Goal: Navigation & Orientation: Understand site structure

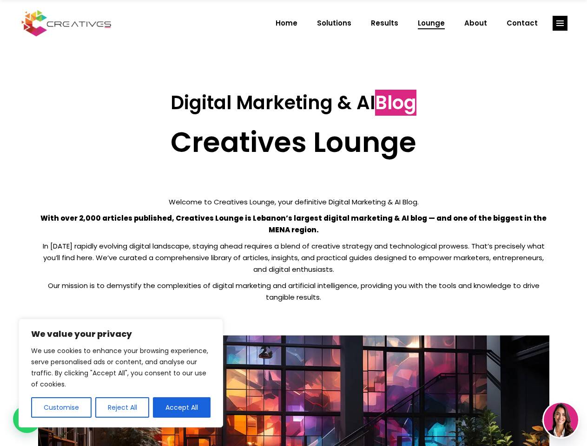
click at [293, 223] on p "With over 2,000 articles published, Creatives Lounge is Lebanon’s largest digit…" at bounding box center [293, 223] width 511 height 23
click at [61, 408] on button "Customise" at bounding box center [61, 407] width 60 height 20
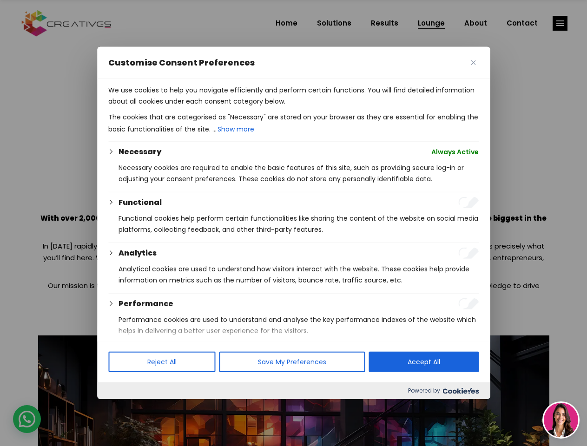
click at [122, 107] on p "We use cookies to help you navigate efficiently and perform certain functions. …" at bounding box center [293, 96] width 370 height 22
click at [182, 310] on div "Performance" at bounding box center [299, 303] width 360 height 11
click at [560, 23] on div at bounding box center [293, 223] width 587 height 446
click at [561, 420] on img at bounding box center [561, 420] width 34 height 34
